Goal: Information Seeking & Learning: Learn about a topic

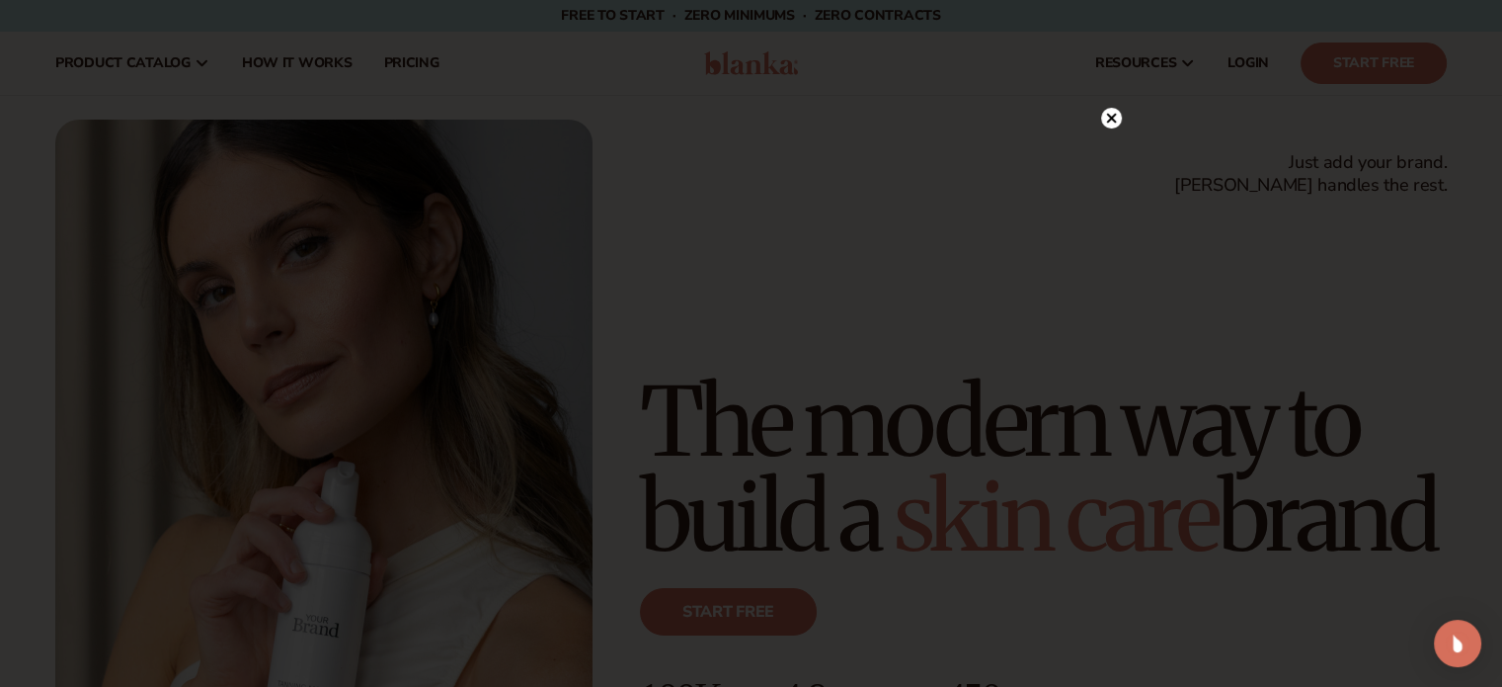
click at [1112, 118] on icon at bounding box center [1111, 119] width 10 height 10
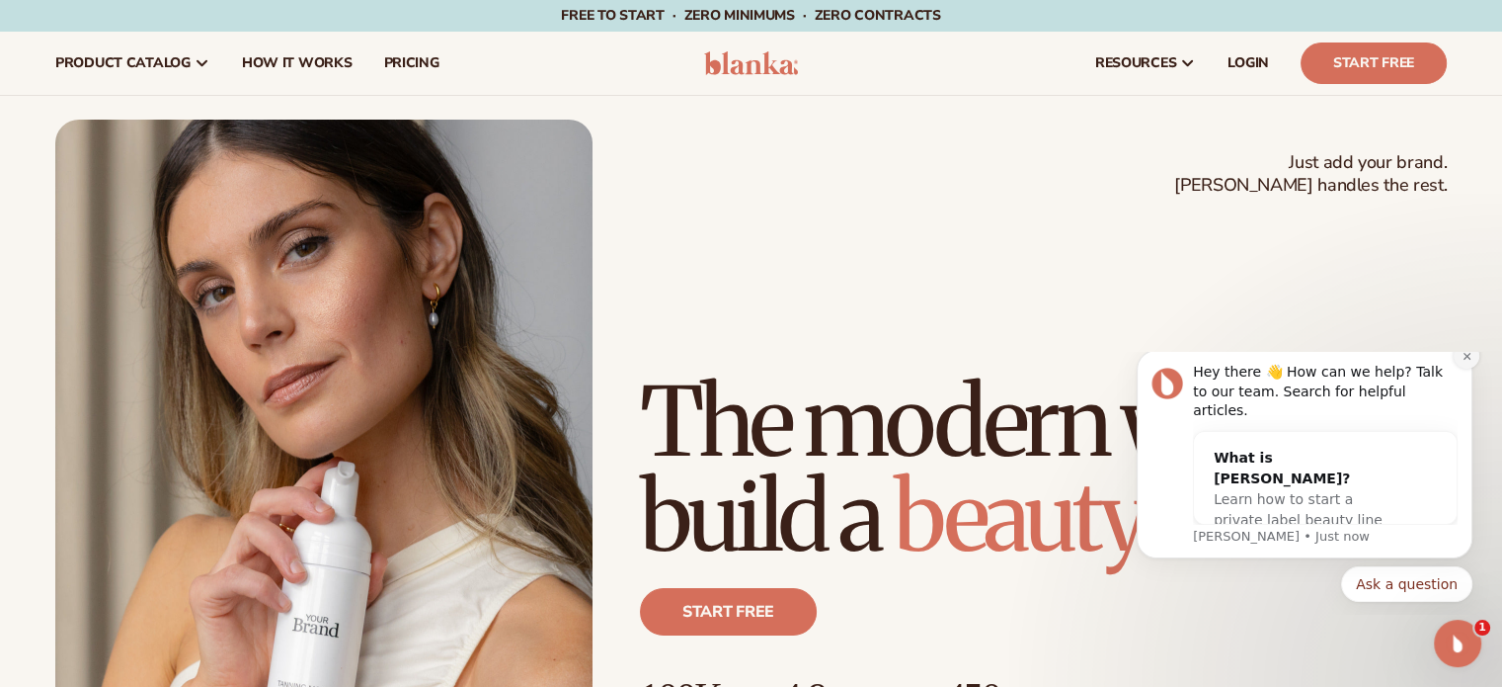
click at [1472, 362] on icon "Dismiss notification" at bounding box center [1467, 356] width 11 height 11
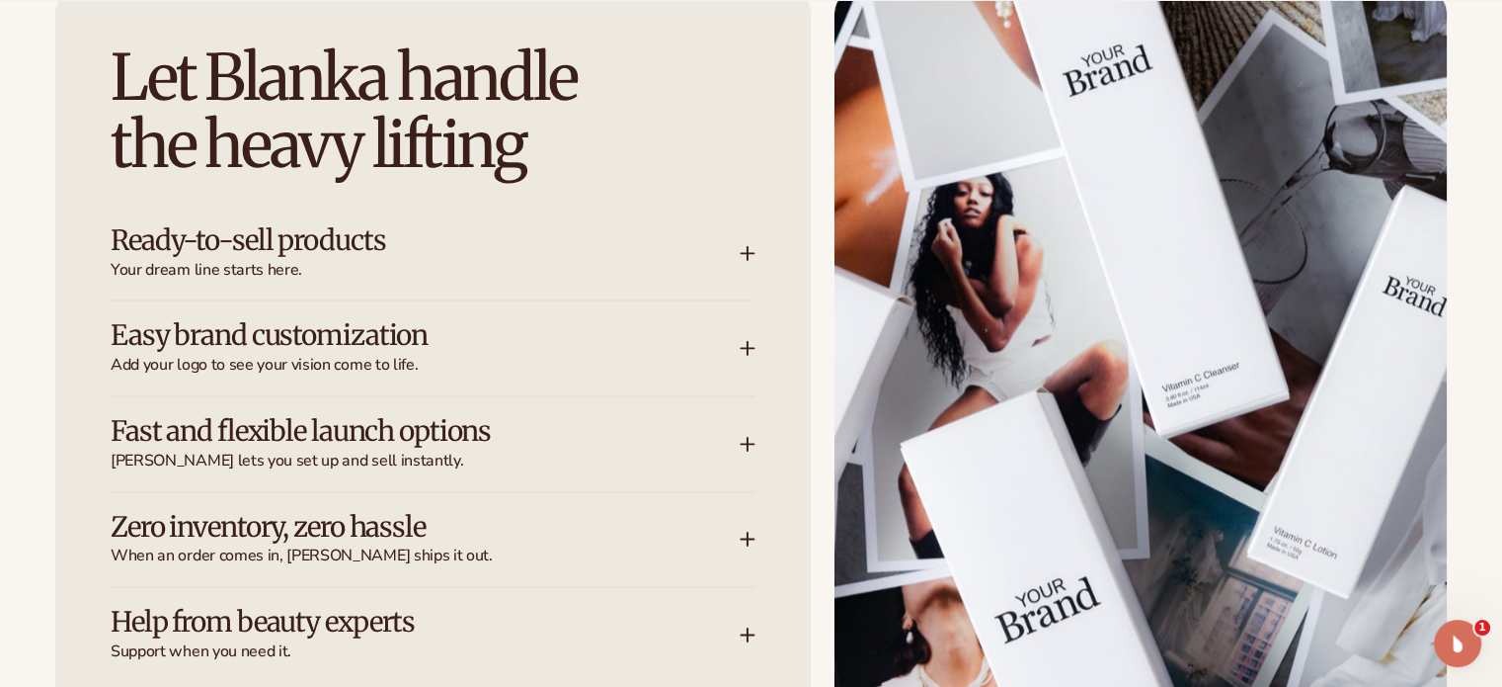
scroll to position [2581, 0]
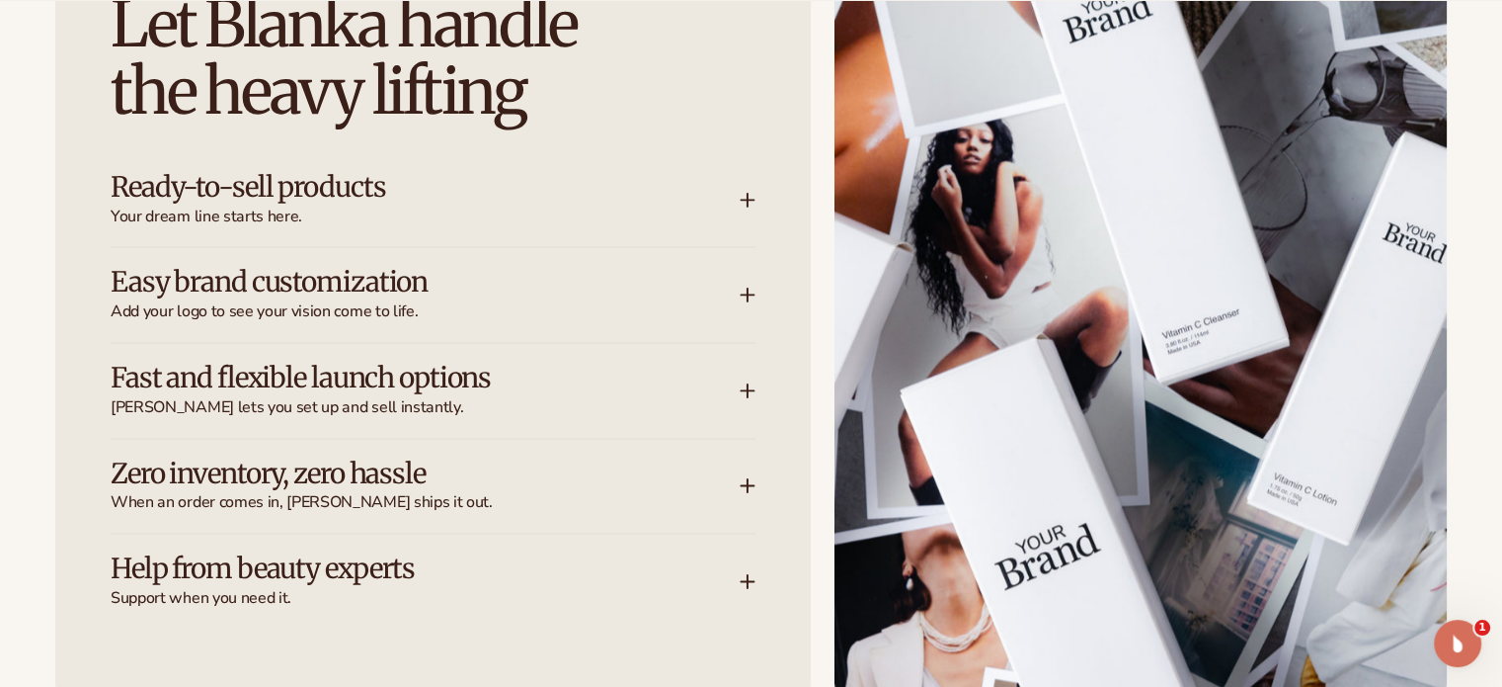
click at [744, 202] on icon at bounding box center [748, 200] width 16 height 16
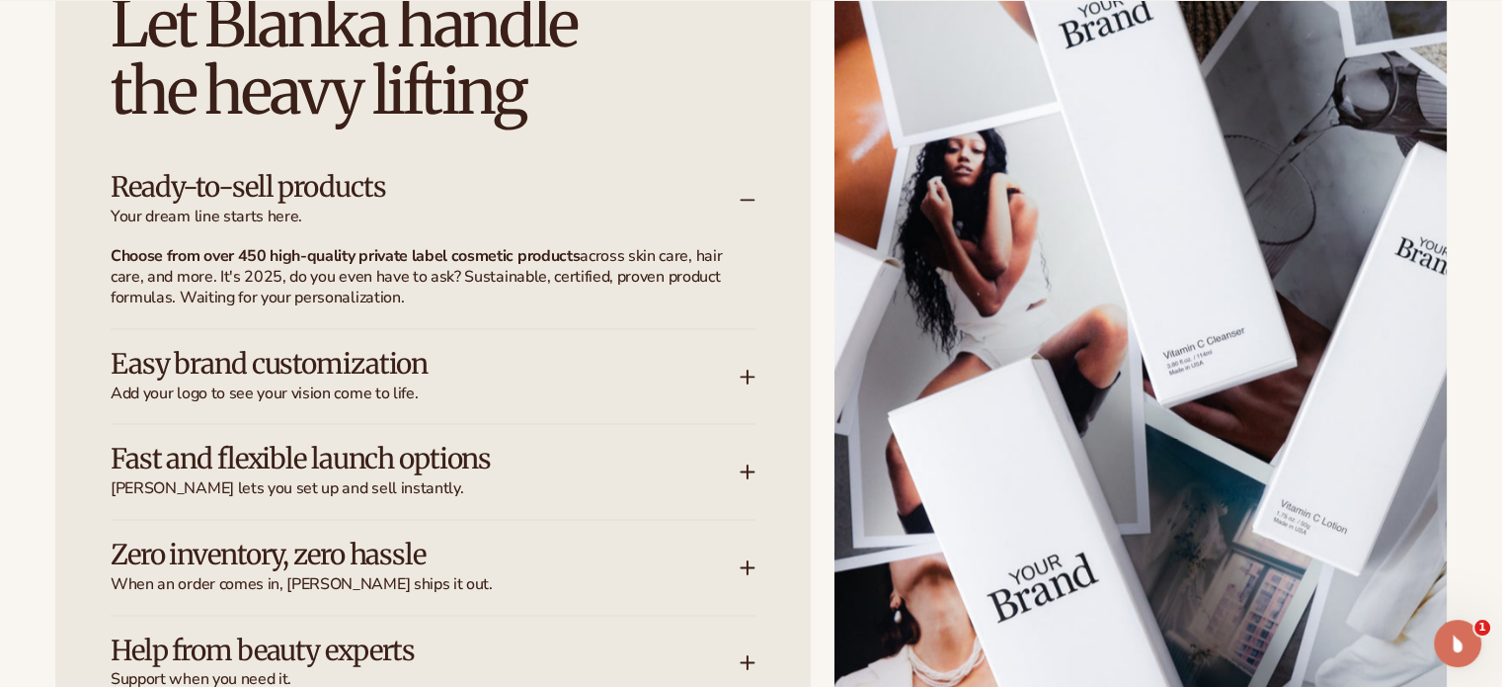
click at [744, 202] on icon at bounding box center [748, 200] width 16 height 16
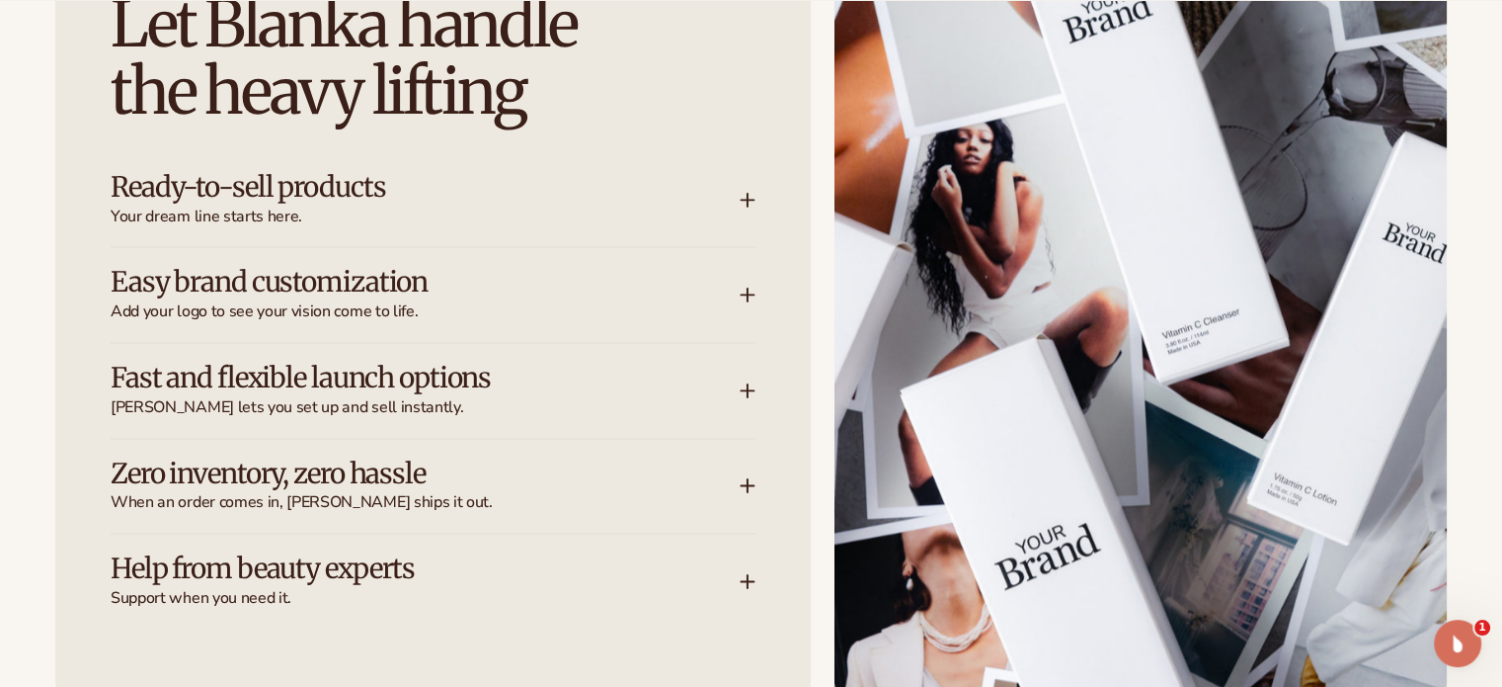
click at [740, 281] on div "Easy brand customization Add your logo to see your vision come to life." at bounding box center [433, 294] width 645 height 95
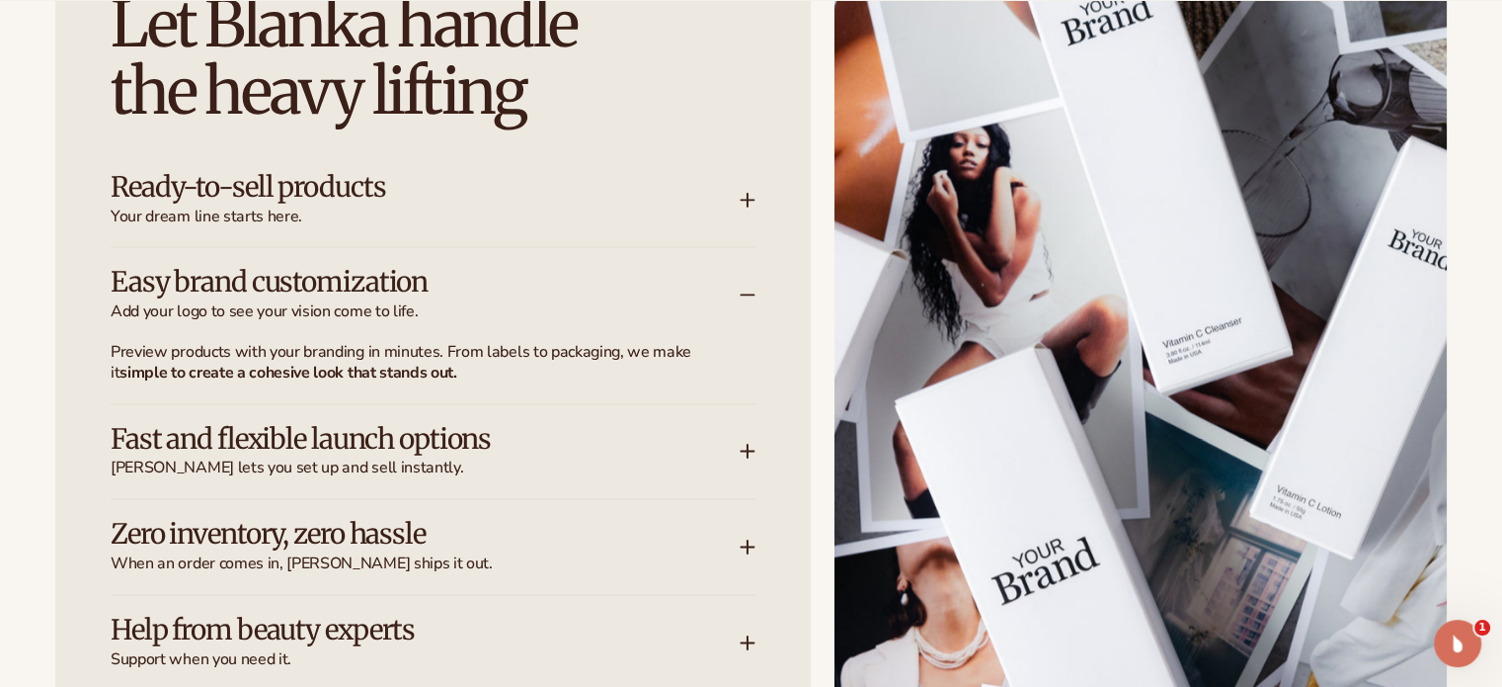
click at [740, 281] on div "Easy brand customization Add your logo to see your vision come to life." at bounding box center [433, 294] width 645 height 95
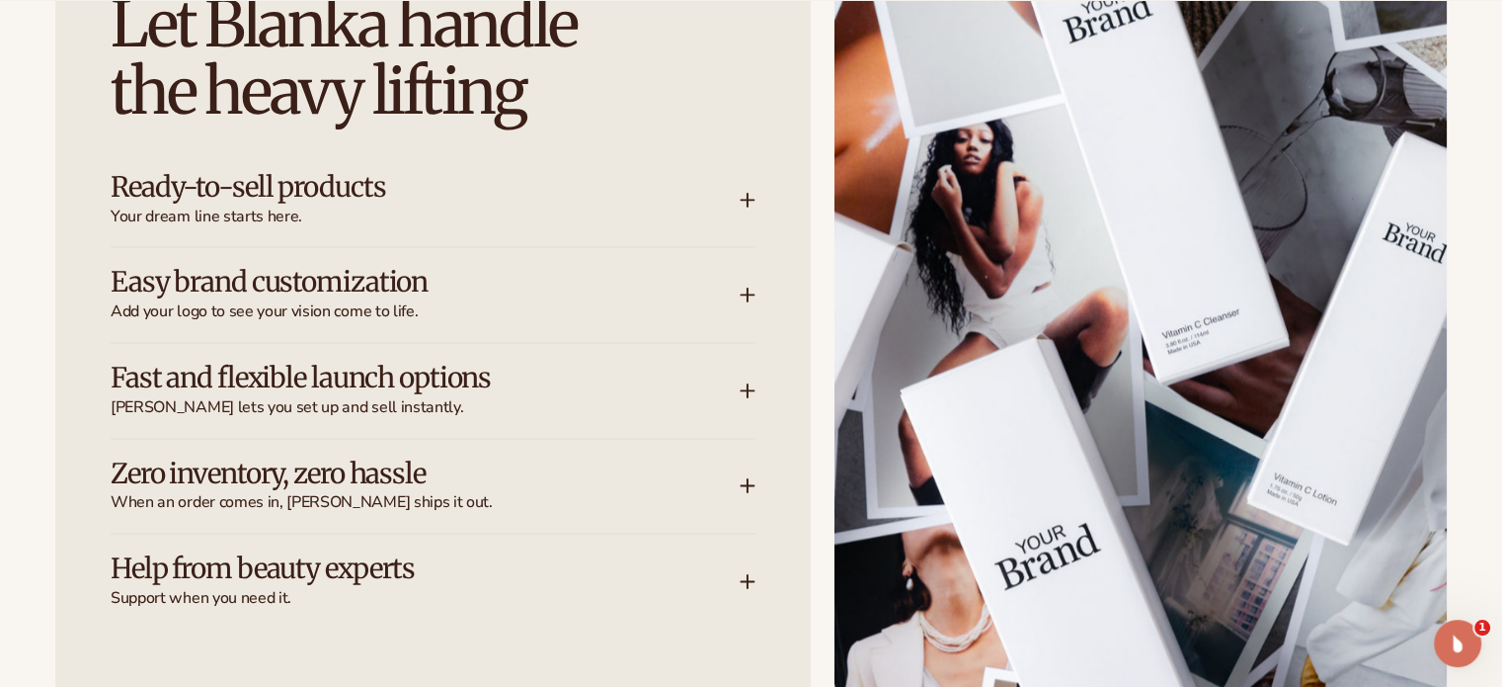
click at [743, 397] on div "Fast and flexible launch options Blanka lets you set up and sell instantly." at bounding box center [433, 390] width 645 height 95
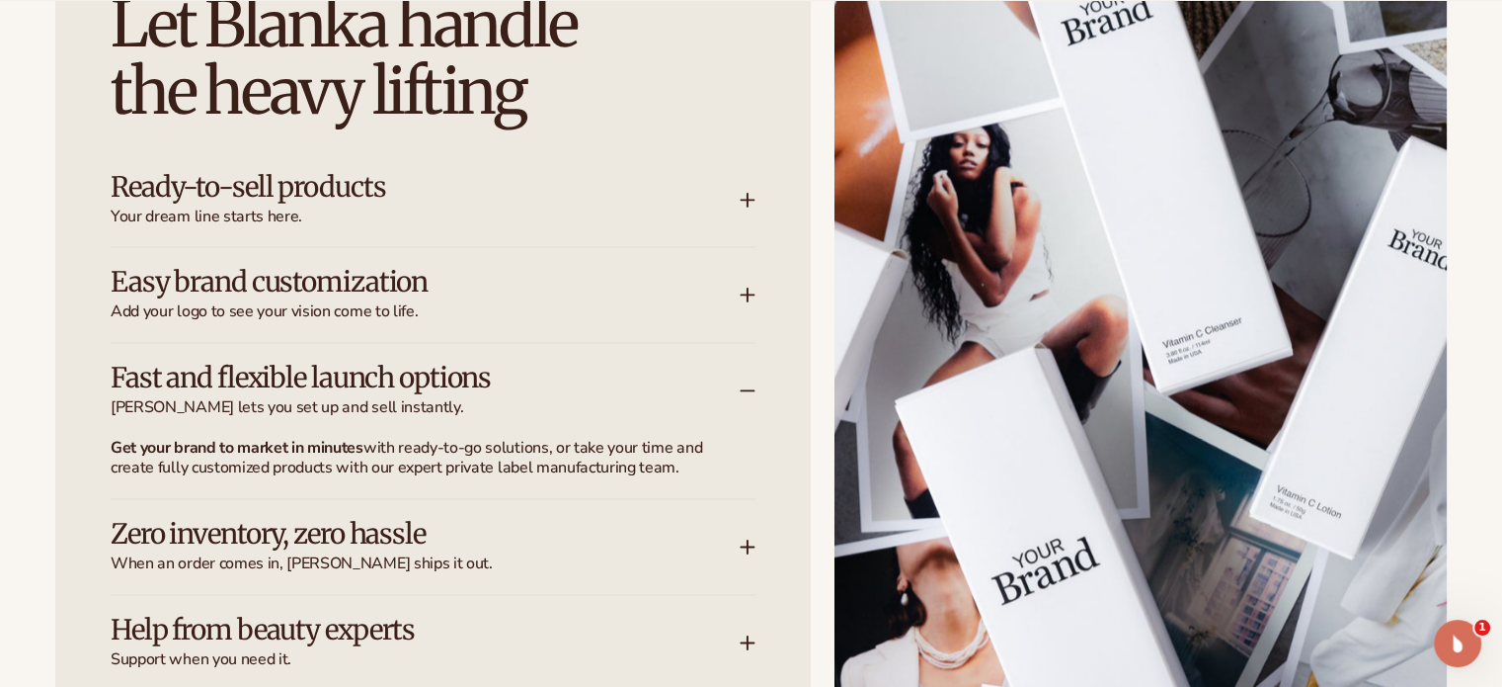
click at [743, 397] on div "Fast and flexible launch options Blanka lets you set up and sell instantly." at bounding box center [433, 390] width 645 height 95
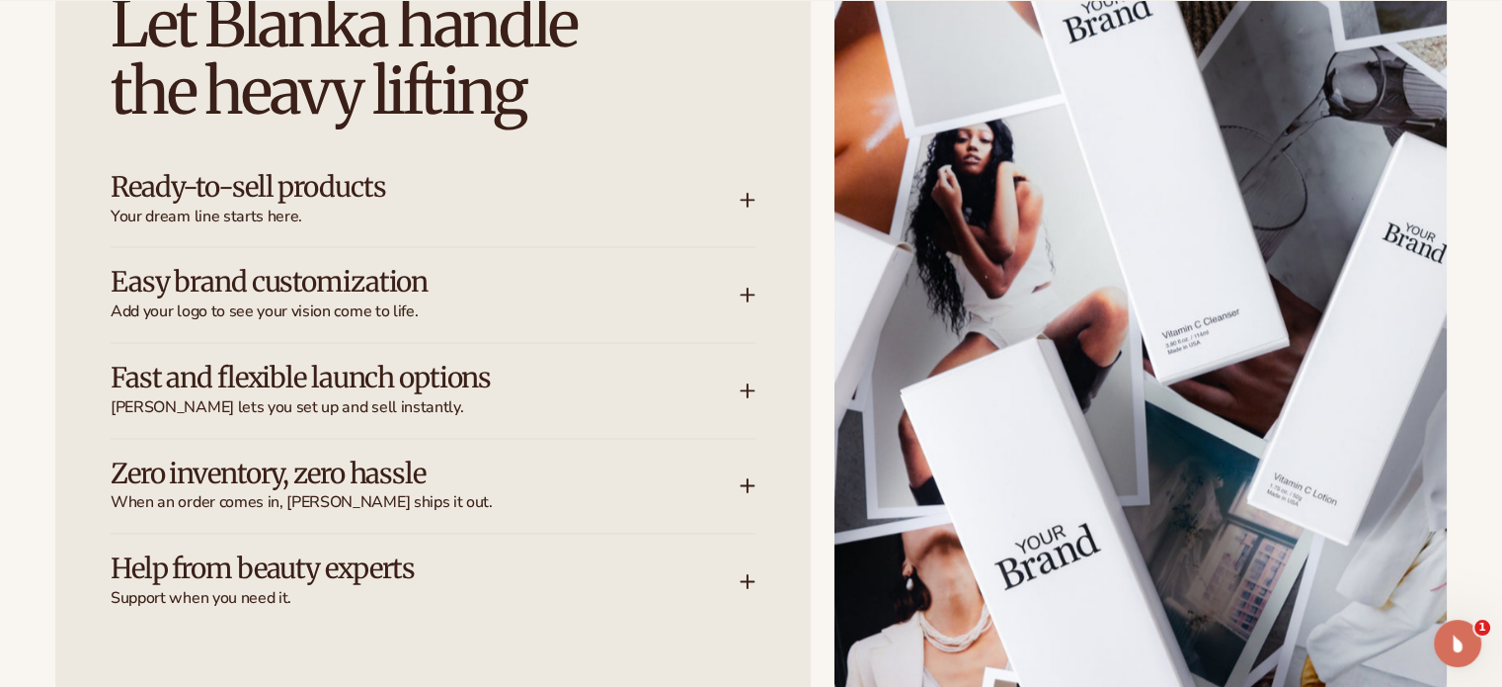
click at [744, 486] on icon at bounding box center [748, 485] width 16 height 16
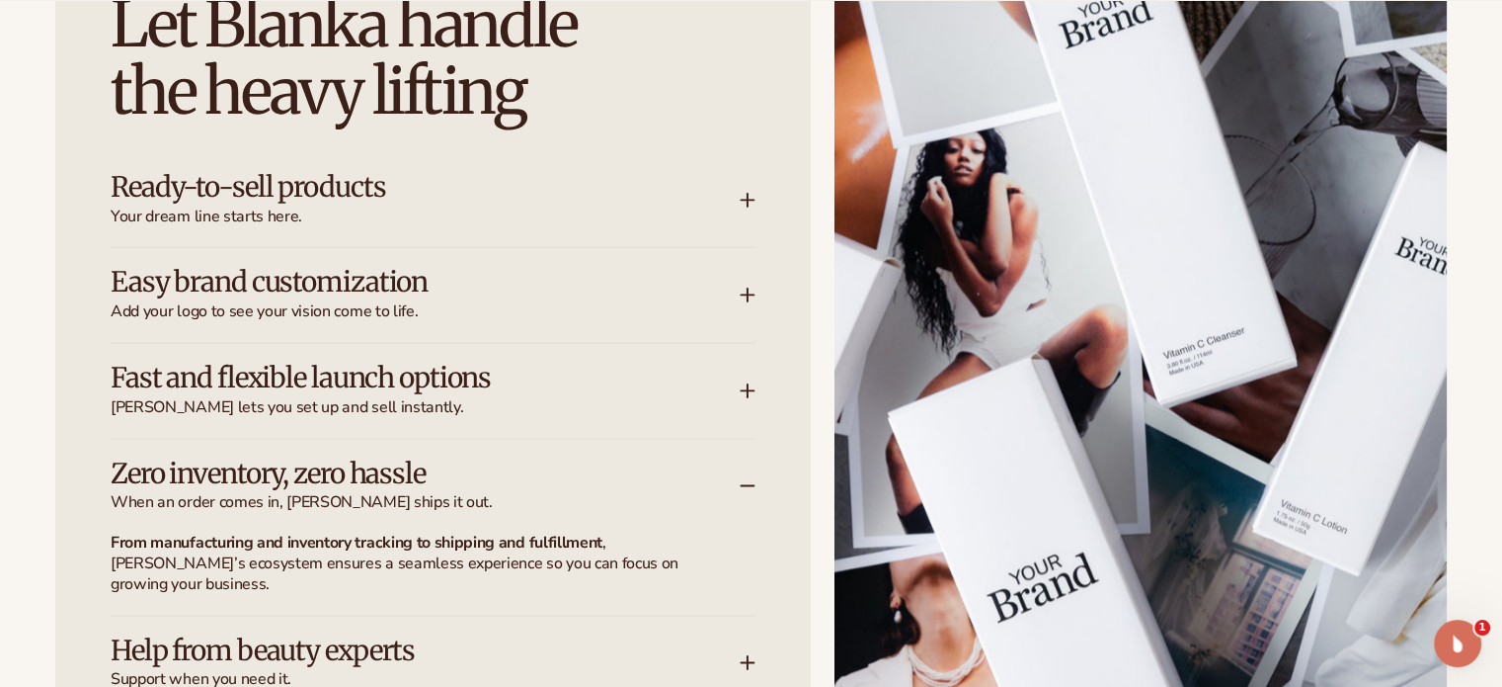
click at [744, 486] on icon at bounding box center [748, 485] width 16 height 16
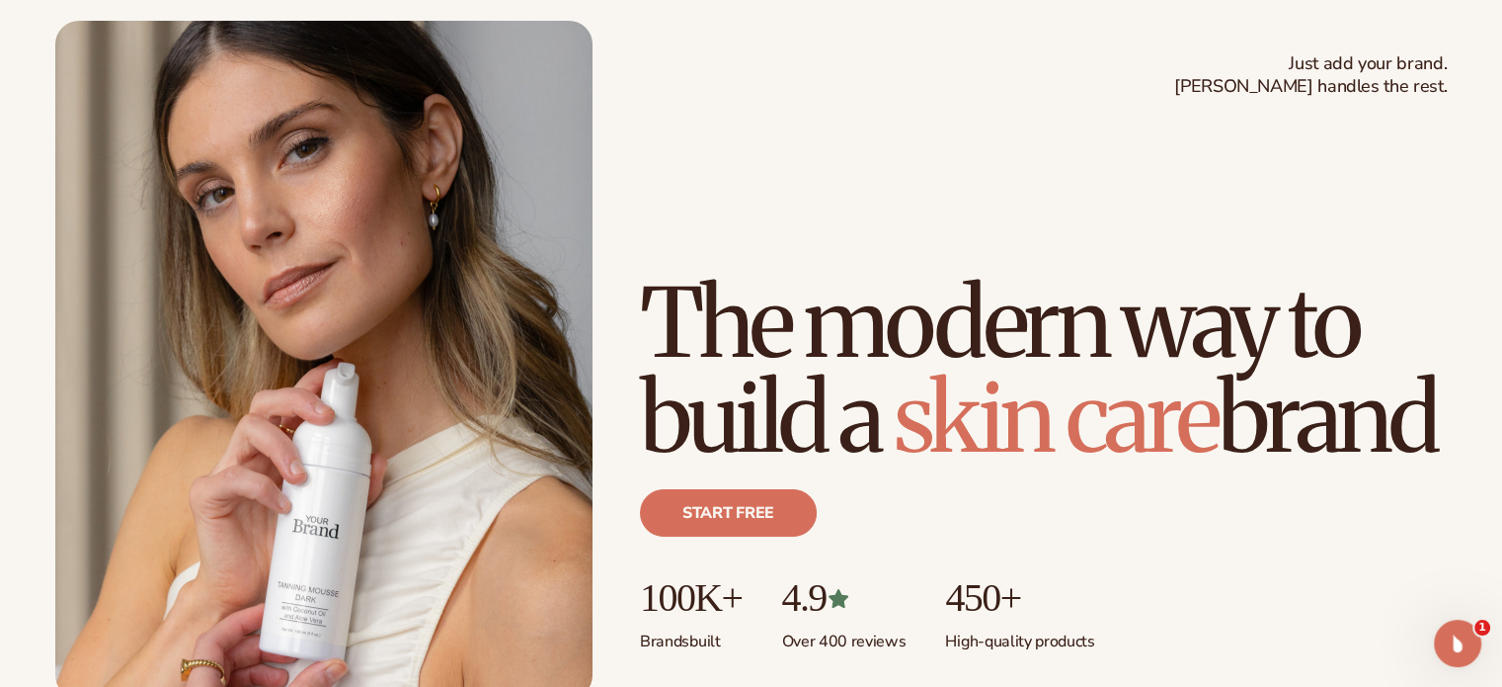
scroll to position [164, 0]
